Goal: Information Seeking & Learning: Learn about a topic

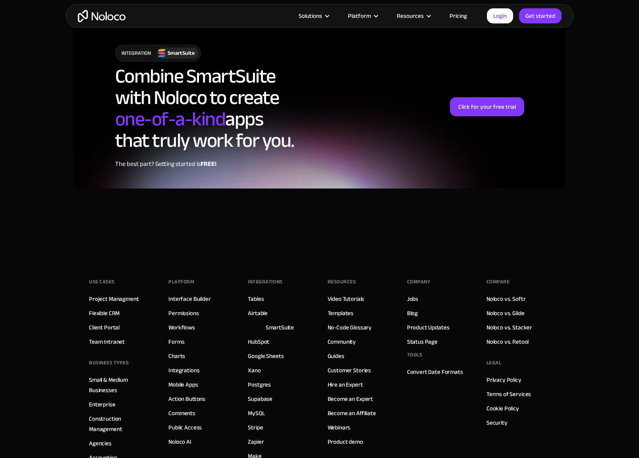
scroll to position [1612, 0]
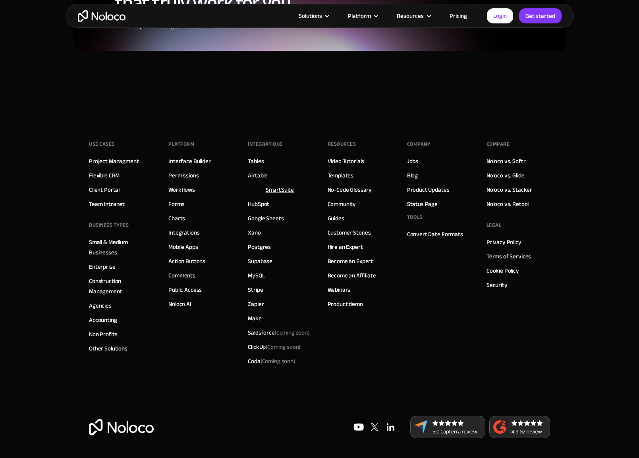
click at [282, 188] on link "SmartSuite" at bounding box center [280, 190] width 29 height 10
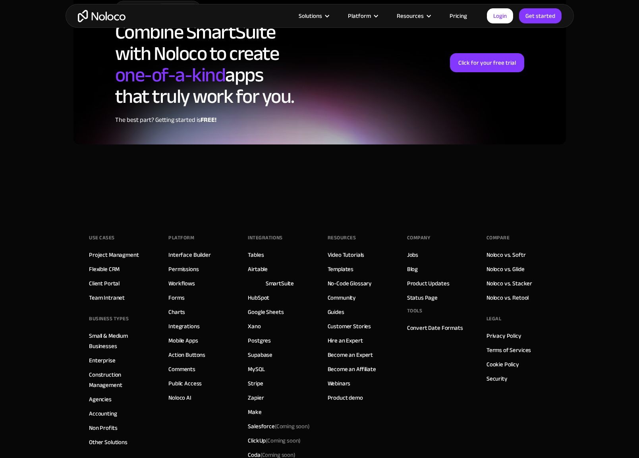
scroll to position [1612, 0]
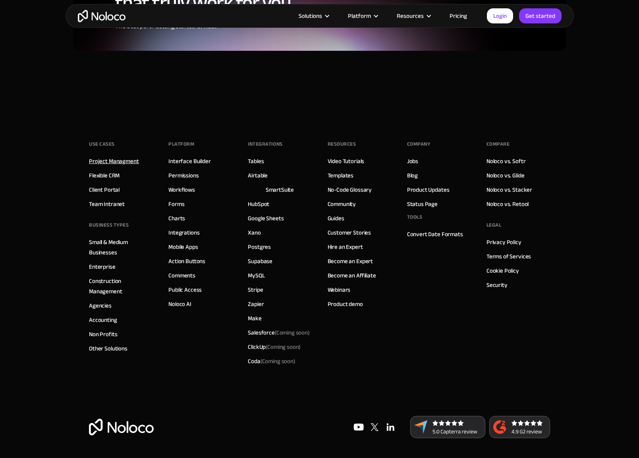
click at [118, 164] on link "Project Managment" at bounding box center [114, 161] width 50 height 10
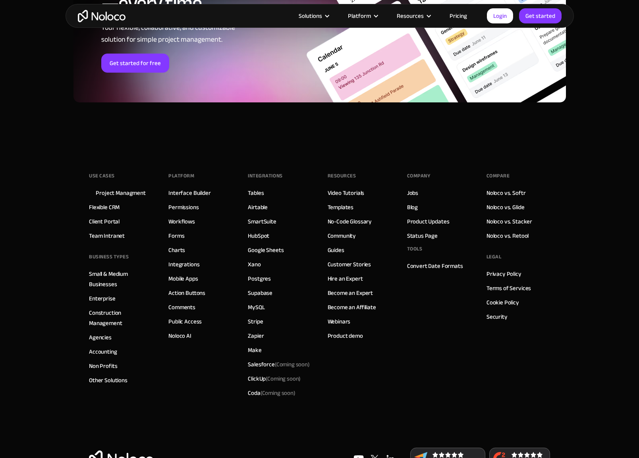
scroll to position [3574, 0]
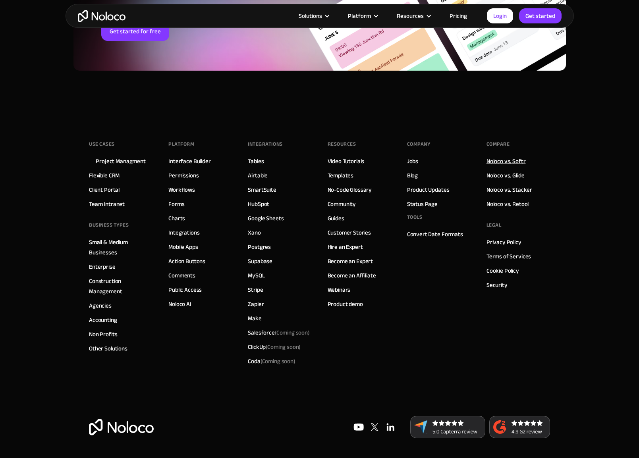
click at [497, 157] on link "Noloco vs. Softr" at bounding box center [505, 161] width 39 height 10
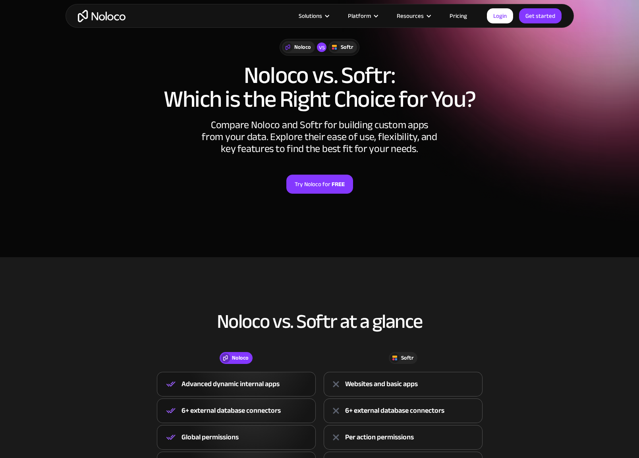
scroll to position [318, 0]
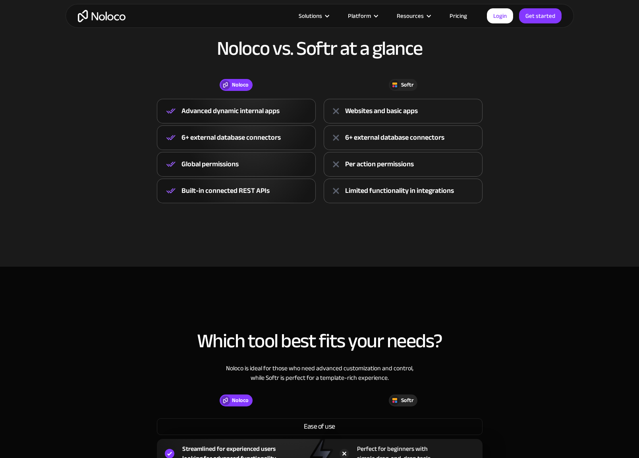
click at [198, 164] on div "Global permissions" at bounding box center [209, 164] width 57 height 12
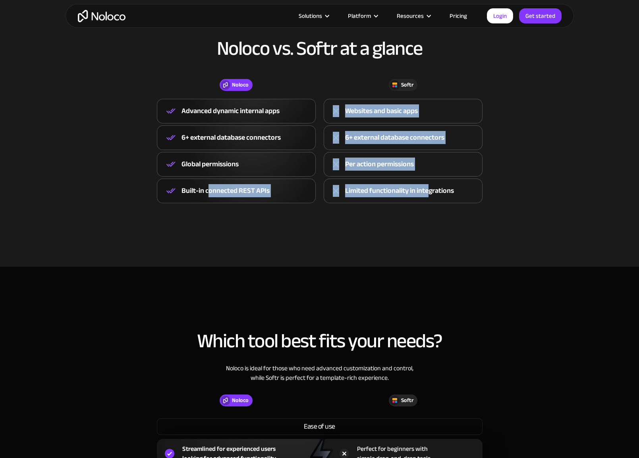
drag, startPoint x: 211, startPoint y: 189, endPoint x: 430, endPoint y: 189, distance: 219.2
click at [430, 189] on div "Noloco Advanced dynamic internal apps 6+ external database connectors Global pe…" at bounding box center [320, 151] width 334 height 104
click at [417, 227] on section "Noloco vs. Softr at a glance Noloco Softr Noloco Advanced dynamic internal apps…" at bounding box center [319, 125] width 639 height 283
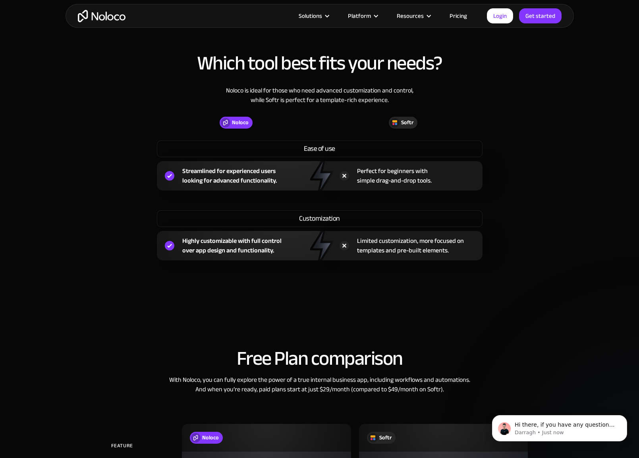
scroll to position [0, 0]
drag, startPoint x: 226, startPoint y: 180, endPoint x: 319, endPoint y: 182, distance: 93.3
click at [296, 183] on div "Streamlined for experienced users looking for advanced functionality." at bounding box center [238, 175] width 163 height 29
click at [549, 199] on div "Which tool best fits your needs? Noloco is ideal for those who need advanced cu…" at bounding box center [320, 157] width 508 height 256
drag, startPoint x: 187, startPoint y: 241, endPoint x: 278, endPoint y: 254, distance: 91.9
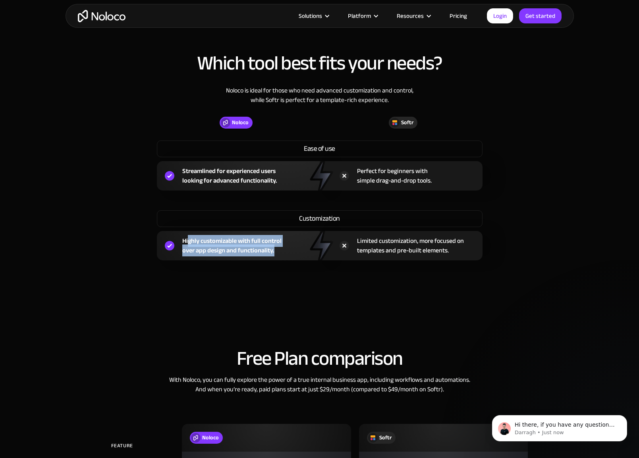
click at [278, 254] on div "Highly customizable with full control over app design and functionality." at bounding box center [231, 245] width 99 height 19
click at [251, 293] on section "Which tool best fits your needs? Noloco is ideal for those who need advanced cu…" at bounding box center [319, 146] width 639 height 315
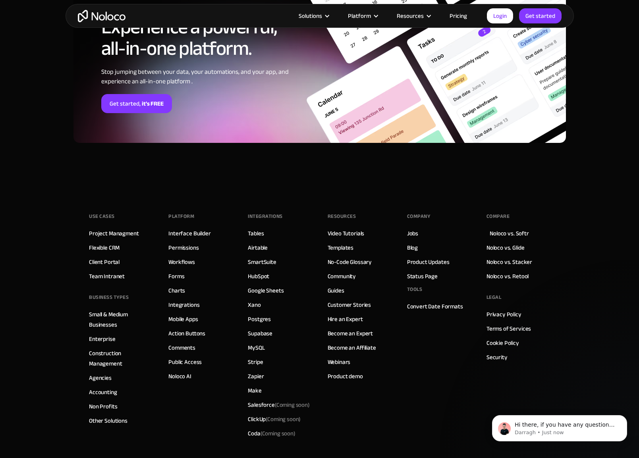
scroll to position [2200, 0]
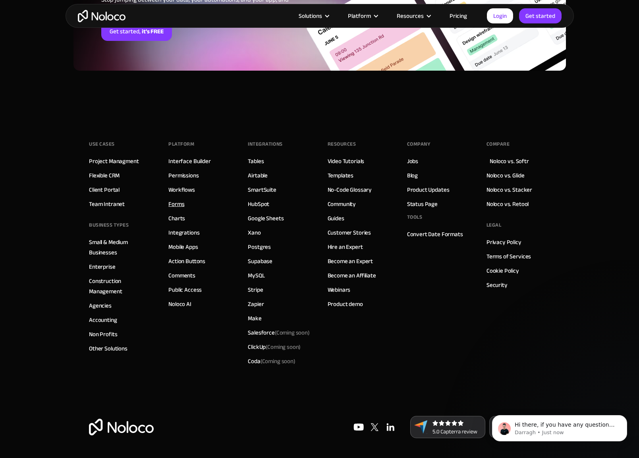
click at [176, 203] on link "Forms" at bounding box center [176, 204] width 16 height 10
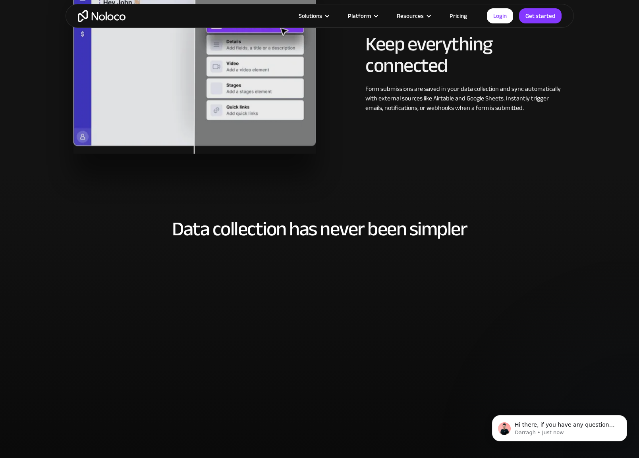
scroll to position [1787, 0]
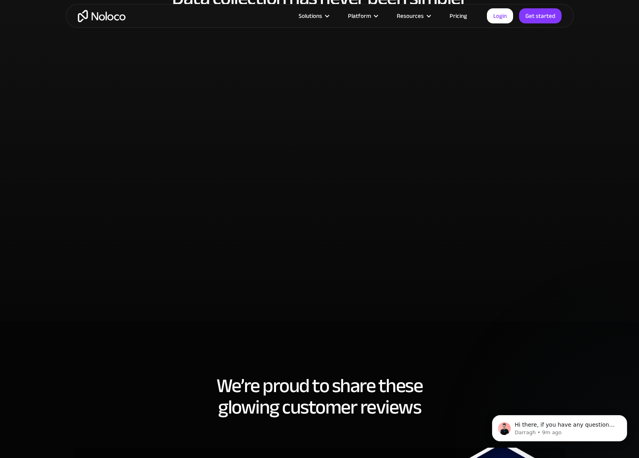
click at [451, 15] on link "Pricing" at bounding box center [458, 16] width 37 height 10
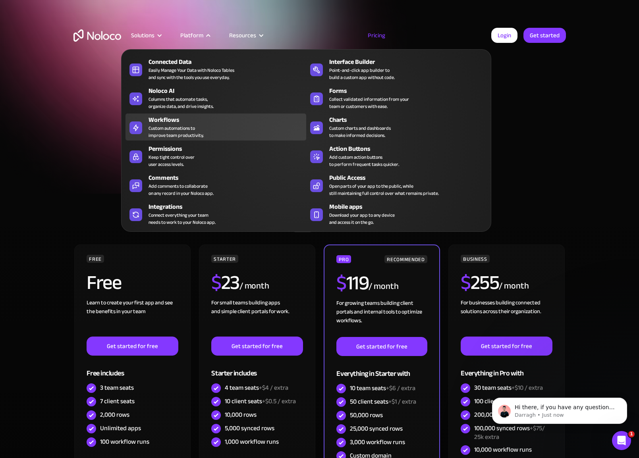
click at [177, 130] on div "Custom automations to improve team productivity." at bounding box center [176, 132] width 55 height 14
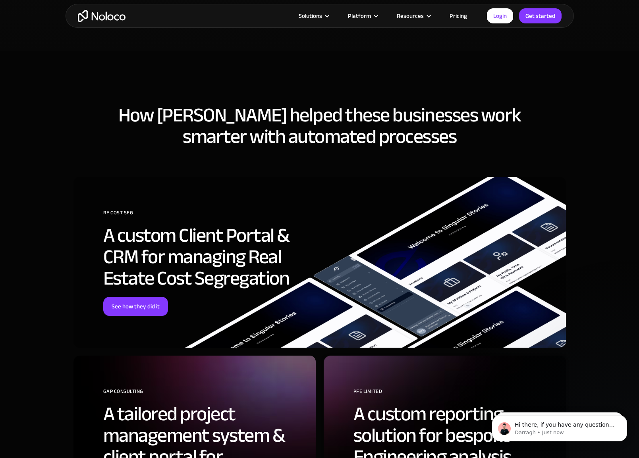
scroll to position [2025, 0]
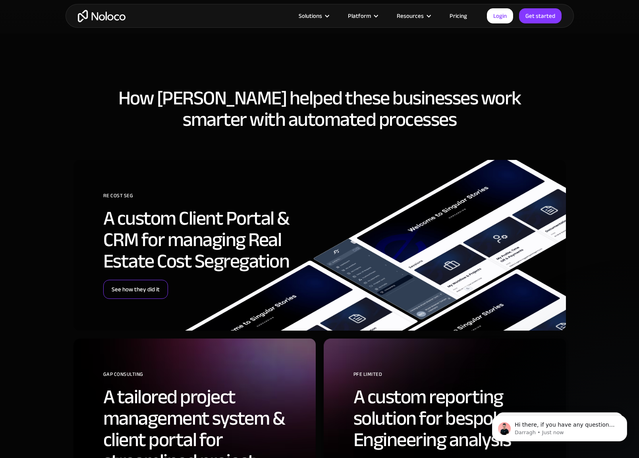
click at [152, 285] on link "See how they did it" at bounding box center [135, 289] width 65 height 19
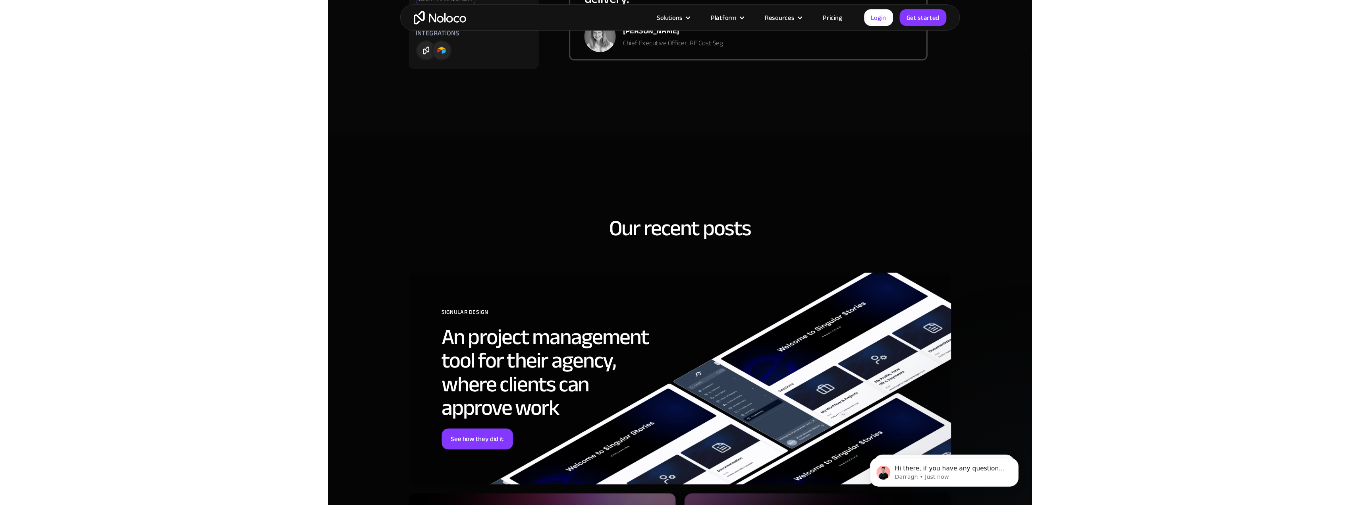
scroll to position [2025, 0]
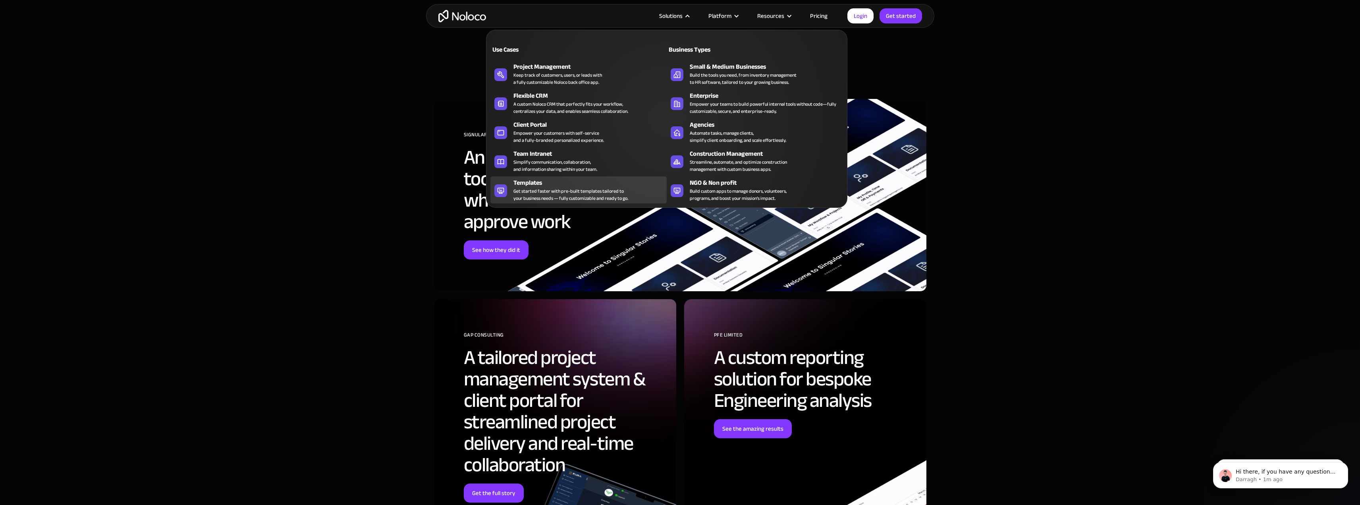
click at [568, 195] on div "Get started faster with pre-built templates tailored to your business needs — f…" at bounding box center [570, 194] width 115 height 14
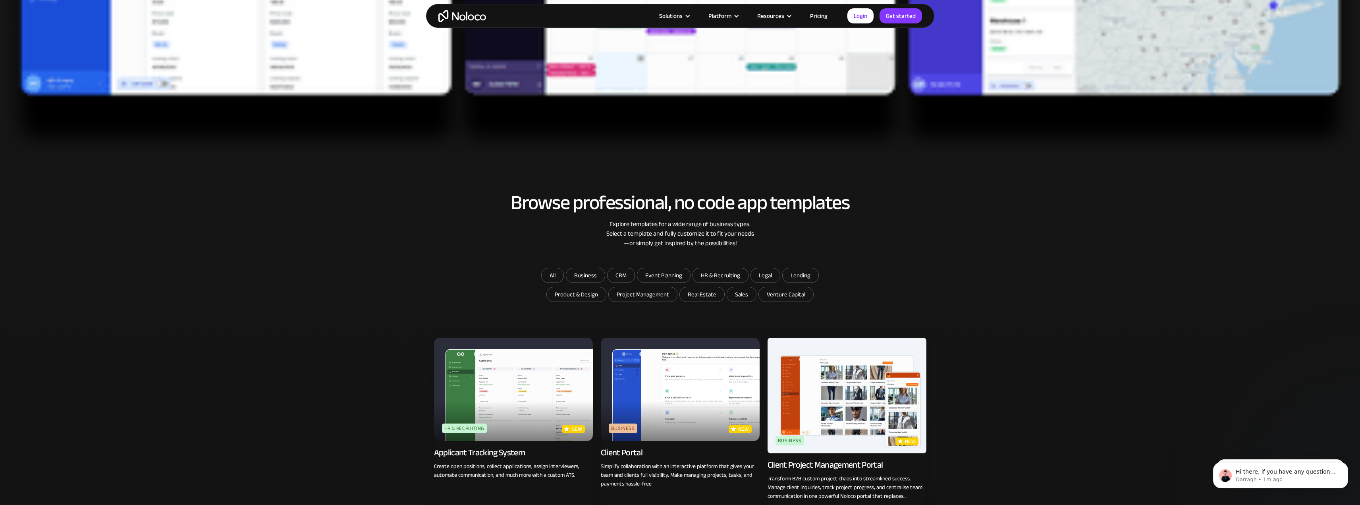
scroll to position [477, 0]
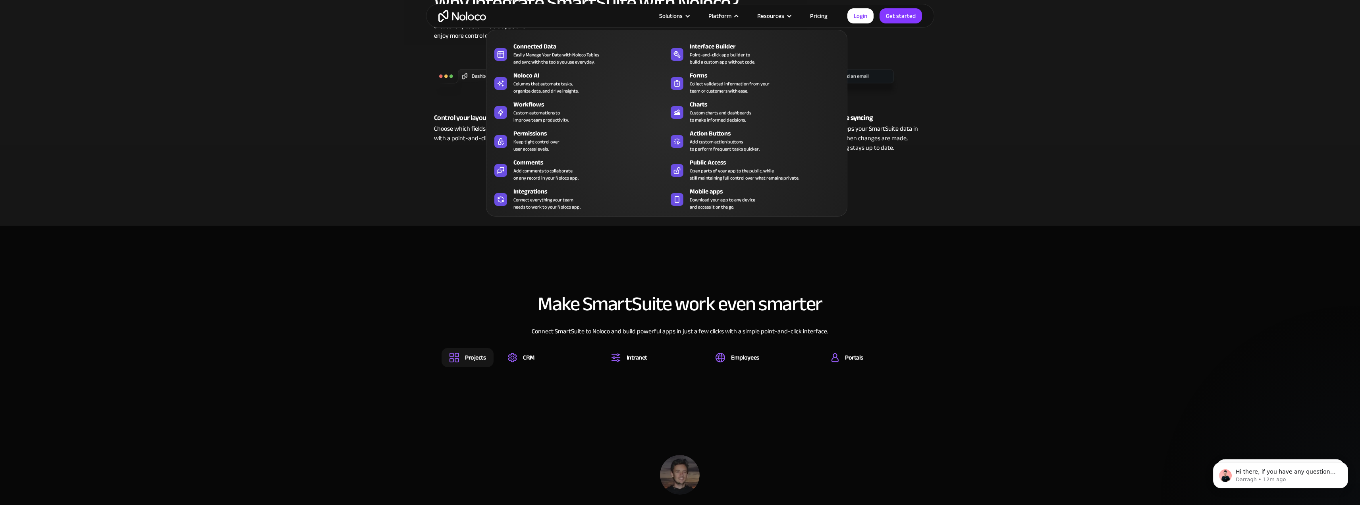
scroll to position [357, 0]
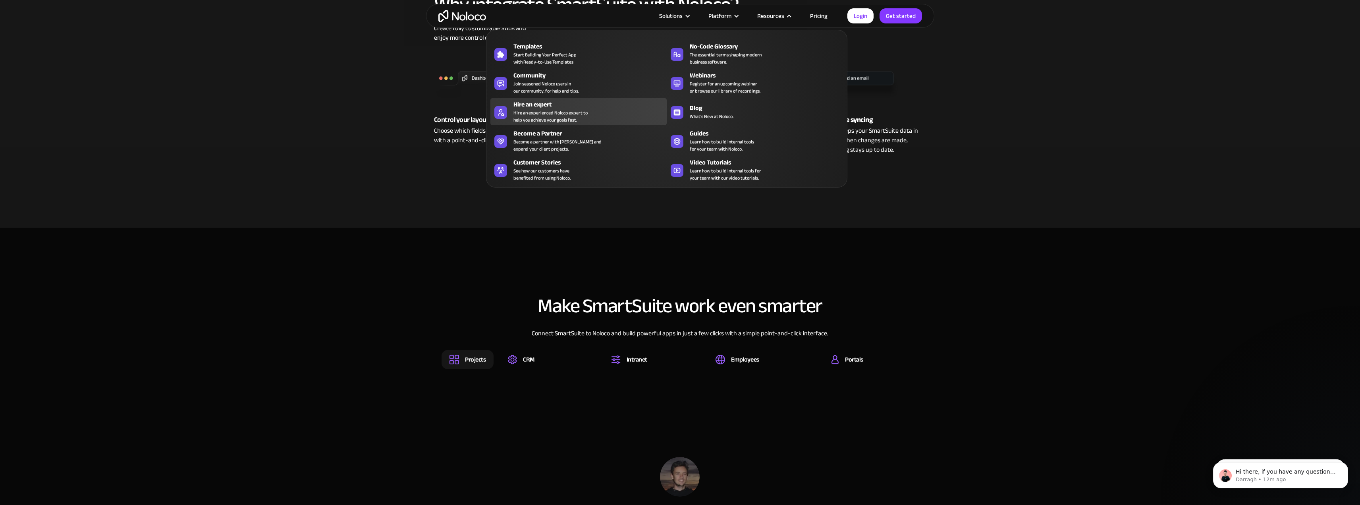
click at [550, 109] on div "Hire an experienced Noloco expert to help you achieve your goals fast." at bounding box center [550, 116] width 74 height 14
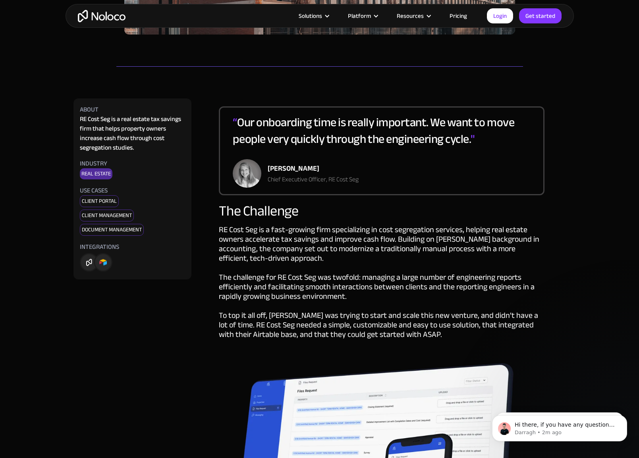
scroll to position [318, 0]
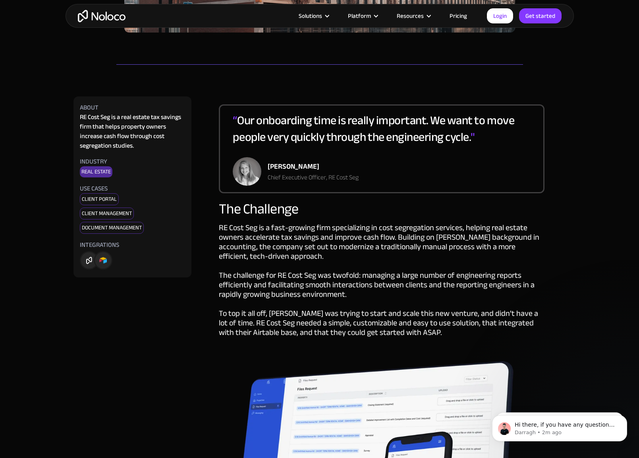
drag, startPoint x: 343, startPoint y: 164, endPoint x: 265, endPoint y: 168, distance: 77.9
click at [265, 168] on div "[PERSON_NAME] Chief Executive Officer, RE Cost Seg" at bounding box center [296, 171] width 126 height 29
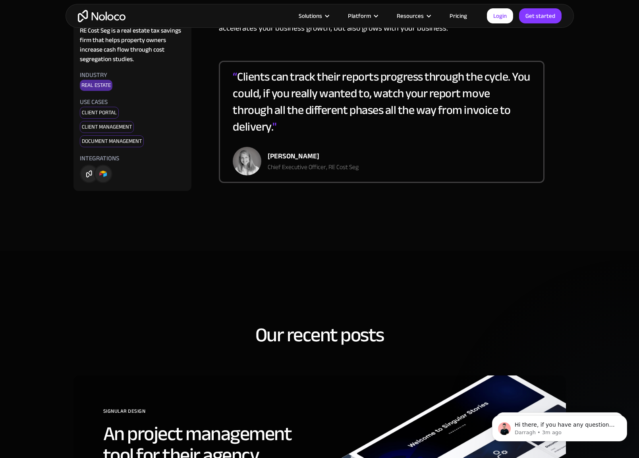
scroll to position [1747, 0]
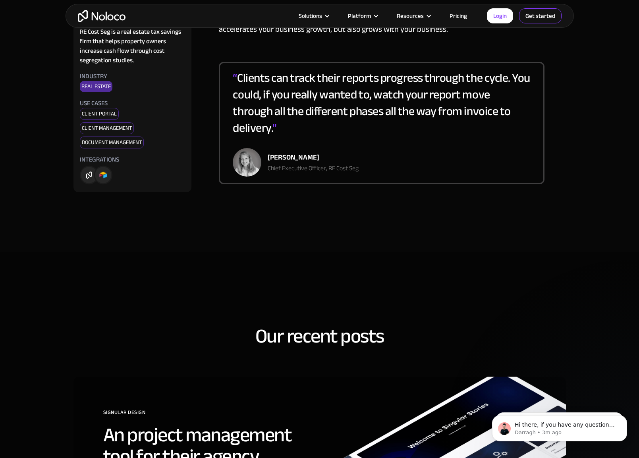
click at [534, 16] on link "Get started" at bounding box center [540, 15] width 42 height 15
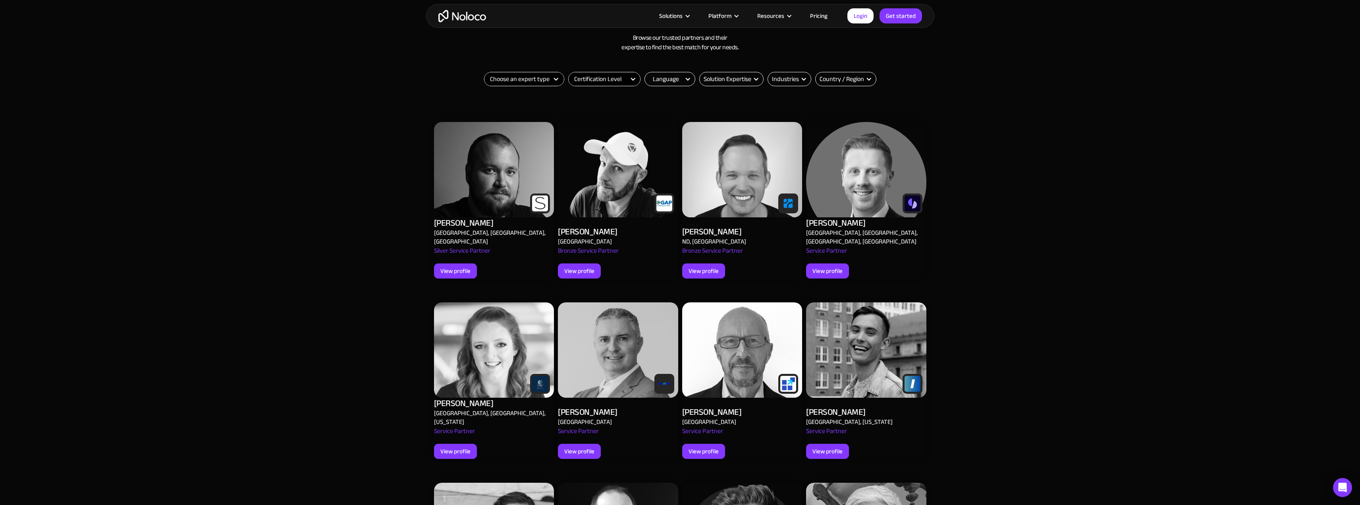
scroll to position [318, 0]
click at [830, 265] on div "View profile" at bounding box center [828, 270] width 30 height 10
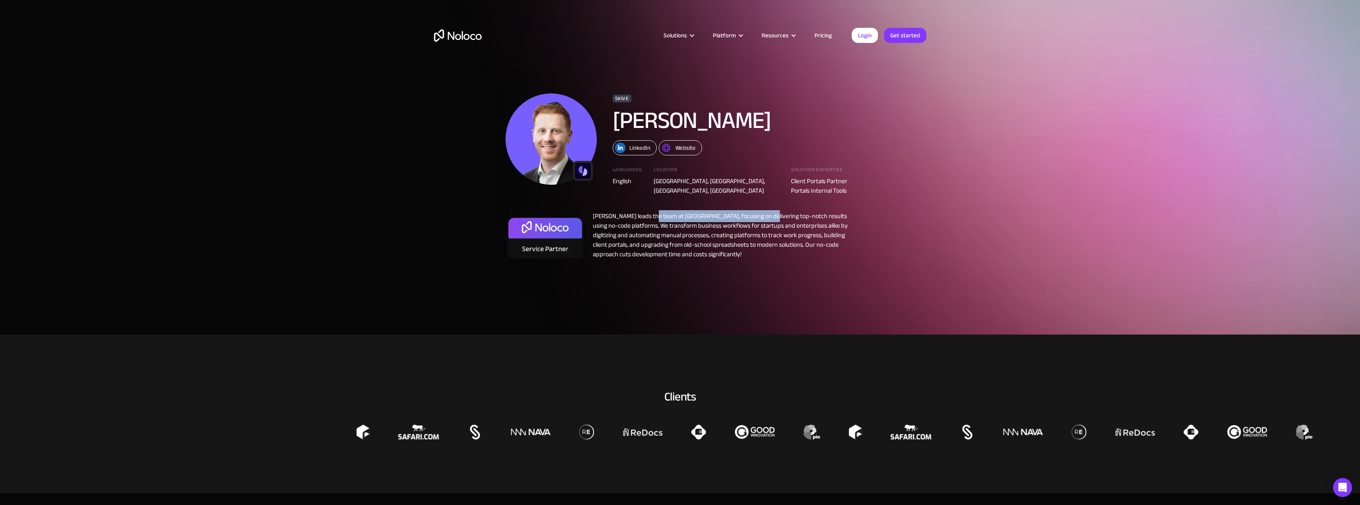
drag, startPoint x: 654, startPoint y: 208, endPoint x: 762, endPoint y: 207, distance: 108.4
click at [762, 211] on div "[PERSON_NAME] leads the team at [GEOGRAPHIC_DATA], focusing on delivering top-n…" at bounding box center [720, 237] width 270 height 52
